Goal: Transaction & Acquisition: Purchase product/service

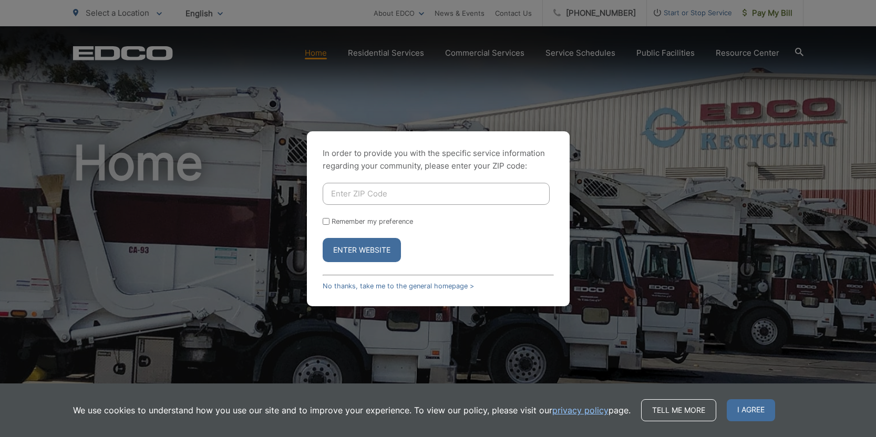
click at [434, 196] on input "Enter ZIP Code" at bounding box center [436, 194] width 227 height 22
type input "92081"
click at [746, 409] on span "I agree" at bounding box center [751, 410] width 48 height 22
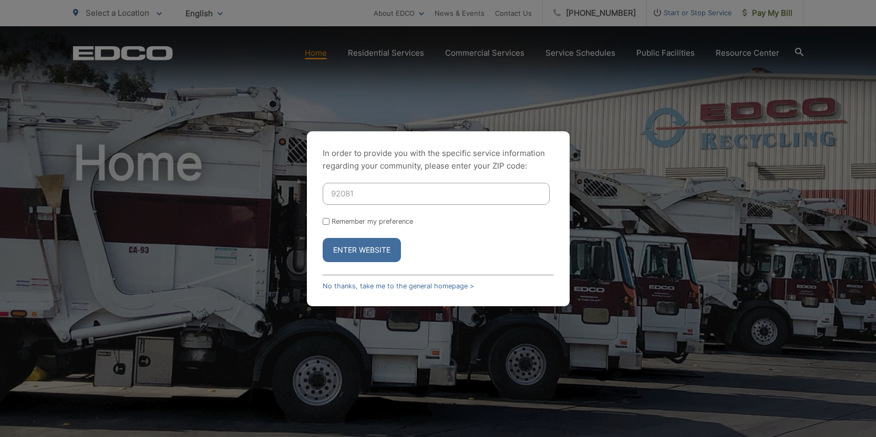
click at [340, 249] on button "Enter Website" at bounding box center [362, 250] width 78 height 24
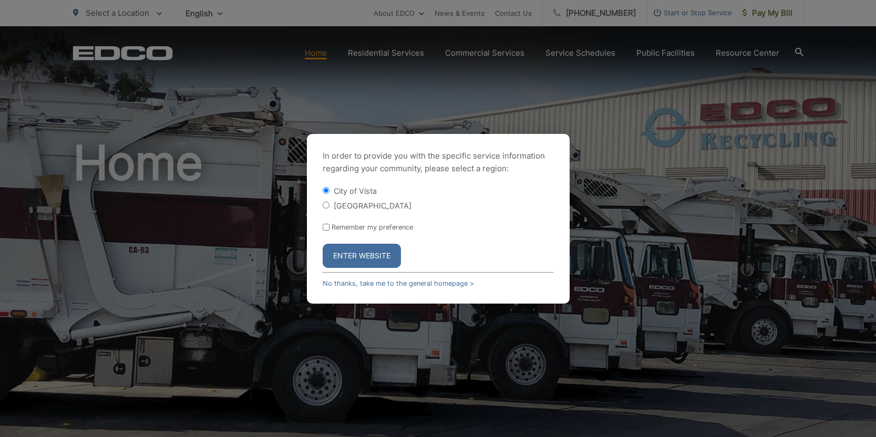
click at [331, 250] on button "Enter Website" at bounding box center [362, 256] width 78 height 24
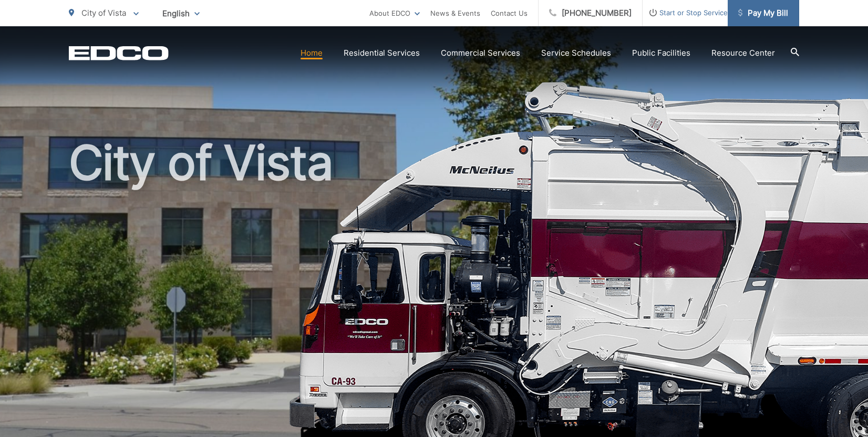
click at [754, 12] on span "Pay My Bill" at bounding box center [764, 13] width 50 height 13
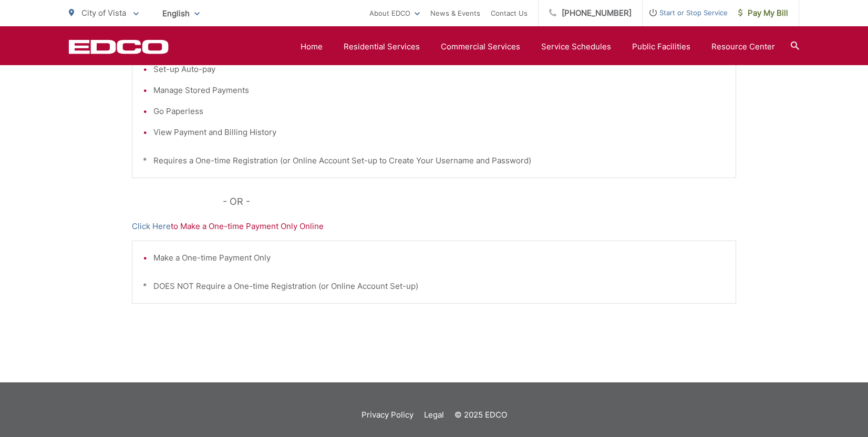
scroll to position [310, 0]
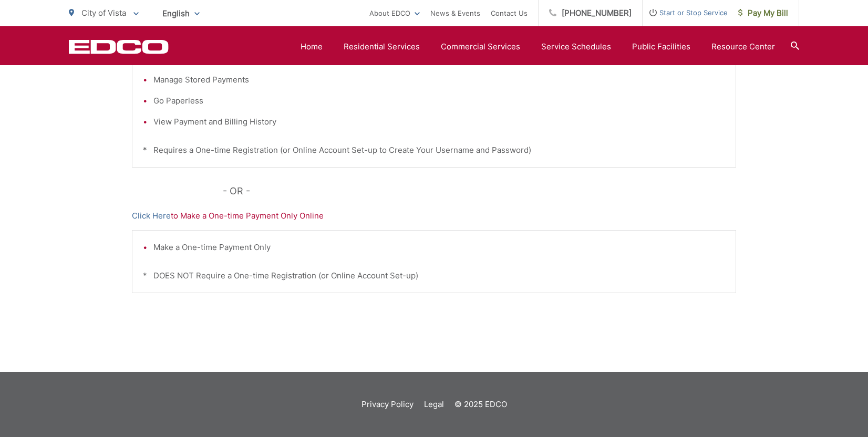
click at [219, 216] on p "Click Here to Make a One-time Payment Only Online" at bounding box center [434, 216] width 605 height 13
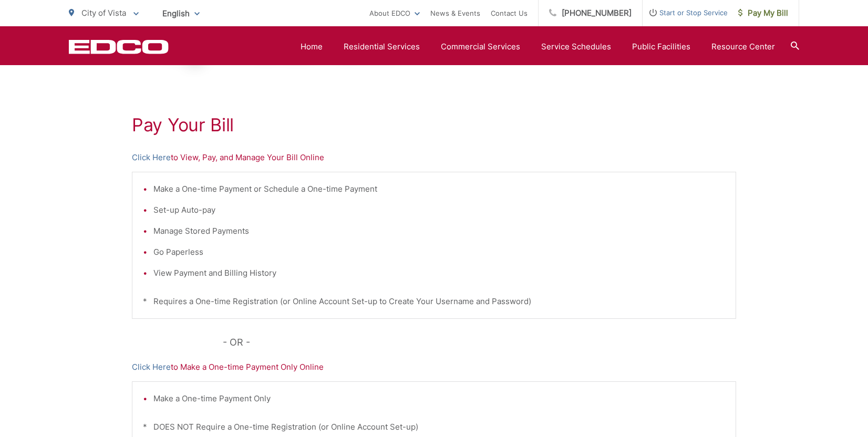
scroll to position [152, 0]
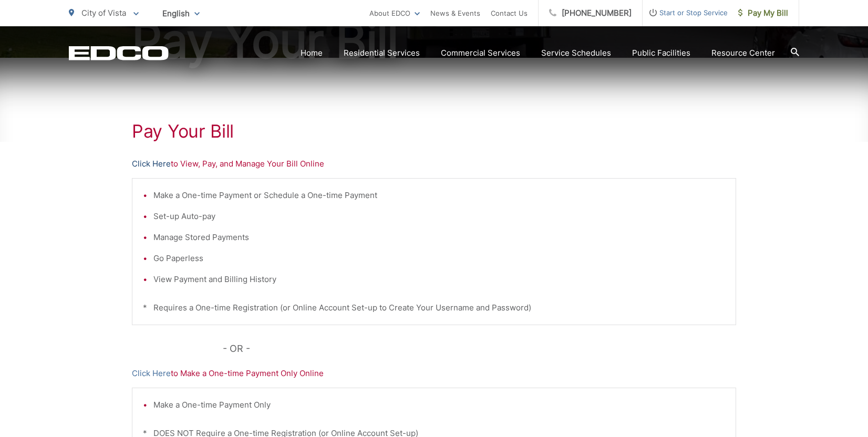
click at [142, 165] on link "Click Here" at bounding box center [151, 164] width 39 height 13
